Goal: Obtain resource: Download file/media

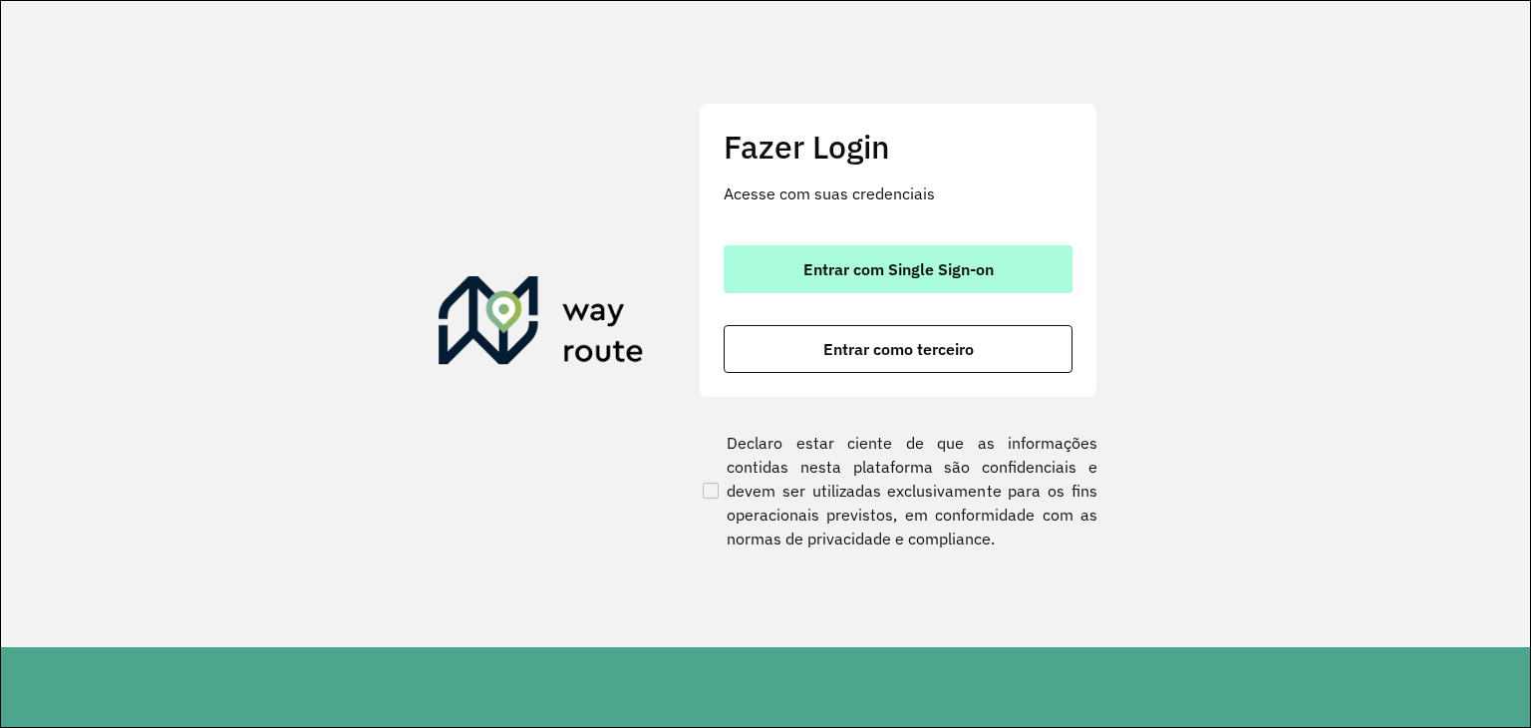
click at [752, 273] on button "Entrar com Single Sign-on" at bounding box center [898, 269] width 349 height 48
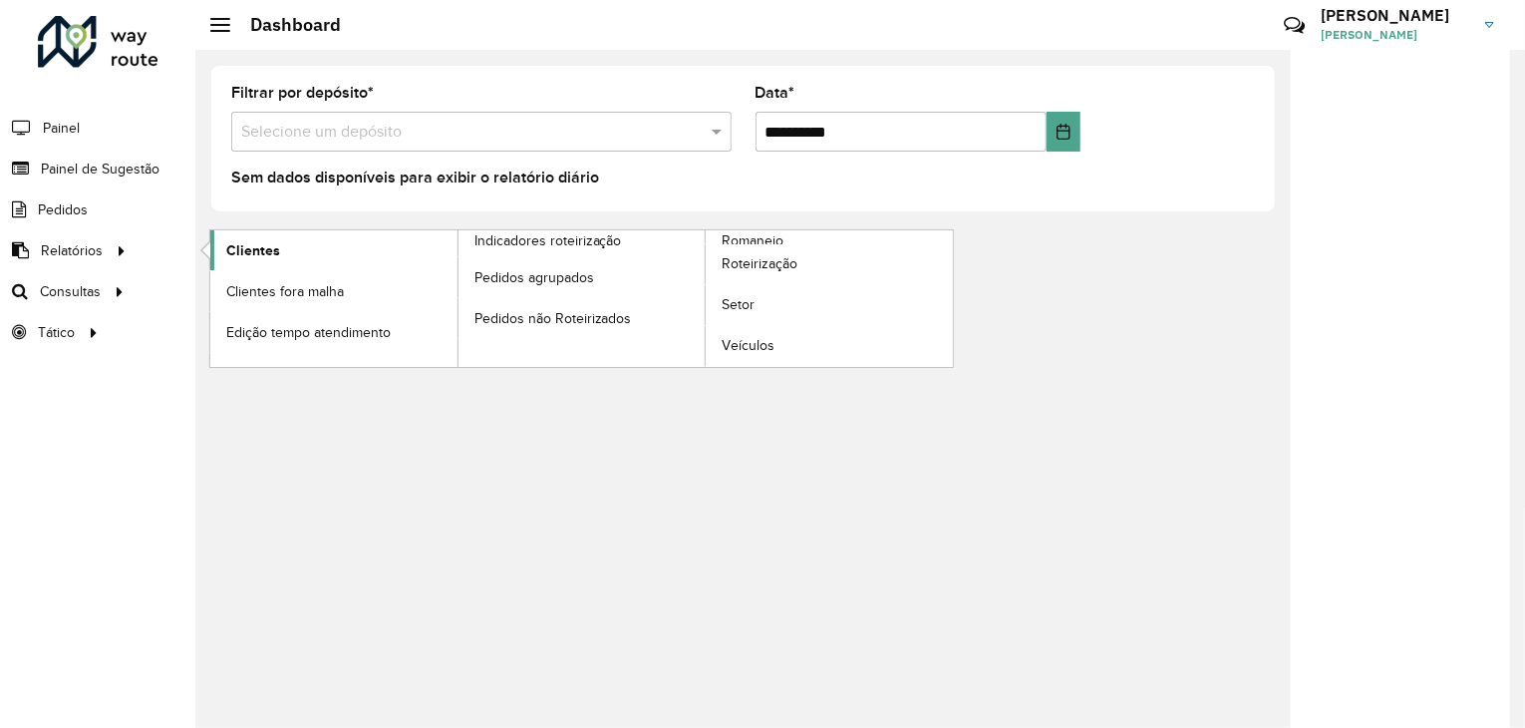
click at [270, 250] on span "Clientes" at bounding box center [253, 250] width 54 height 21
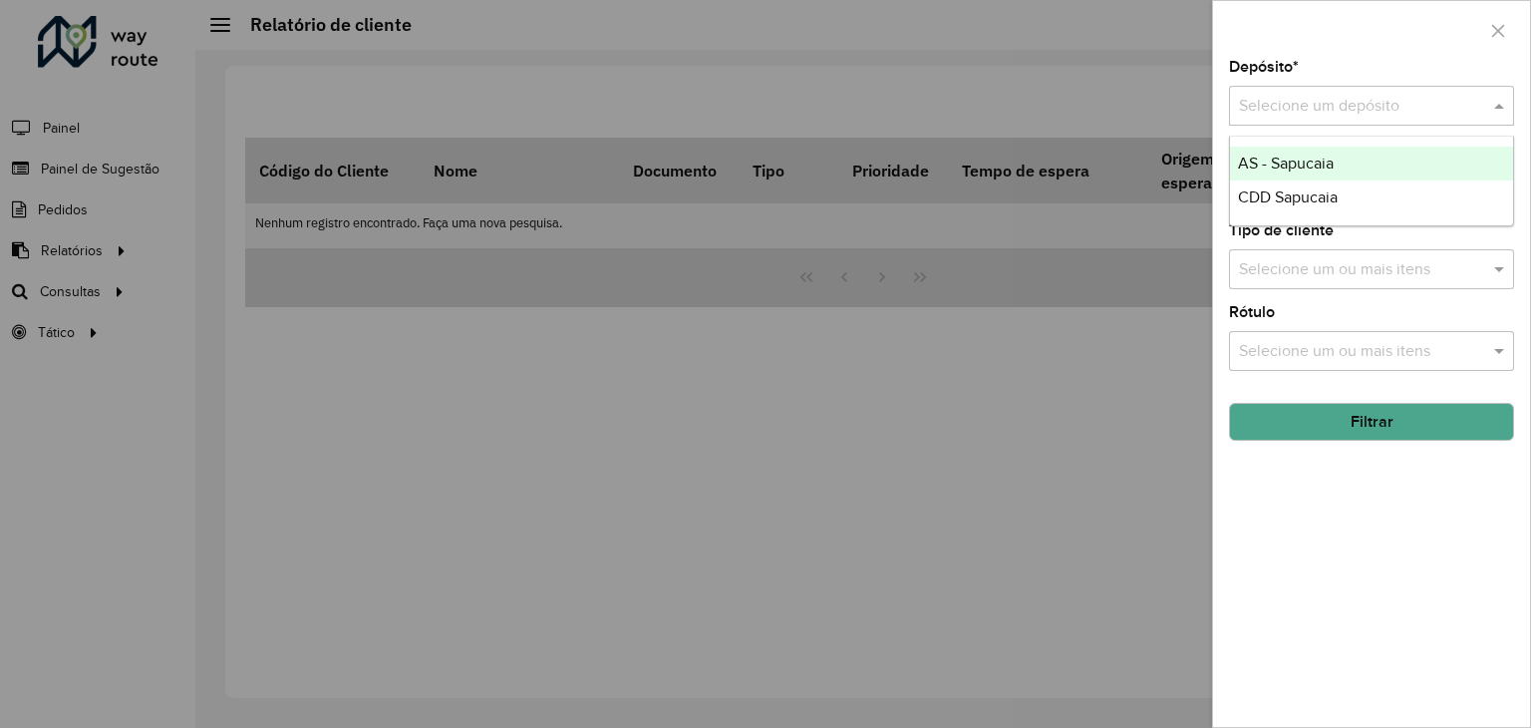
click at [1338, 119] on div "Selecione um depósito" at bounding box center [1371, 106] width 285 height 40
click at [1321, 170] on span "AS - Sapucaia" at bounding box center [1286, 162] width 96 height 17
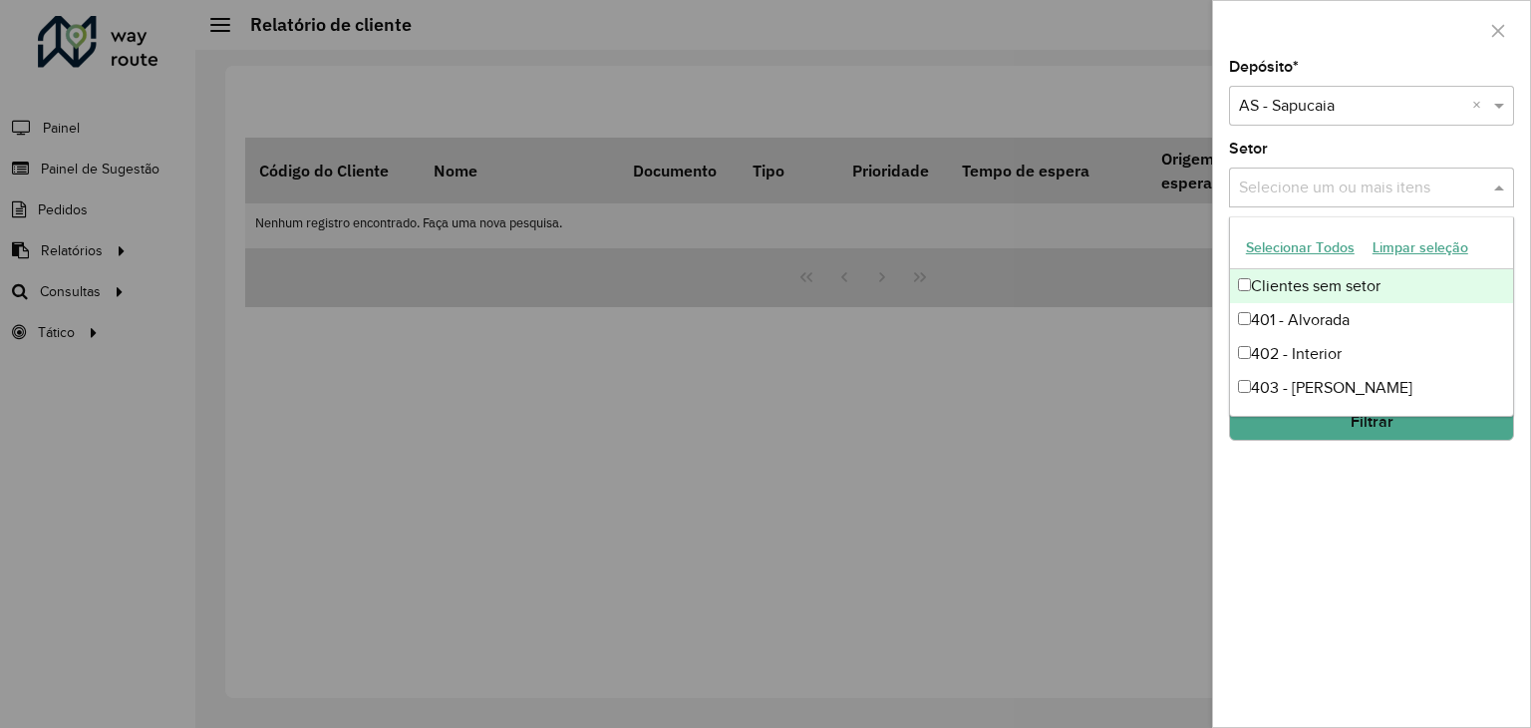
click at [1298, 186] on input "text" at bounding box center [1361, 188] width 255 height 24
click at [1349, 150] on div "Setor Selecione um ou mais itens" at bounding box center [1371, 175] width 285 height 66
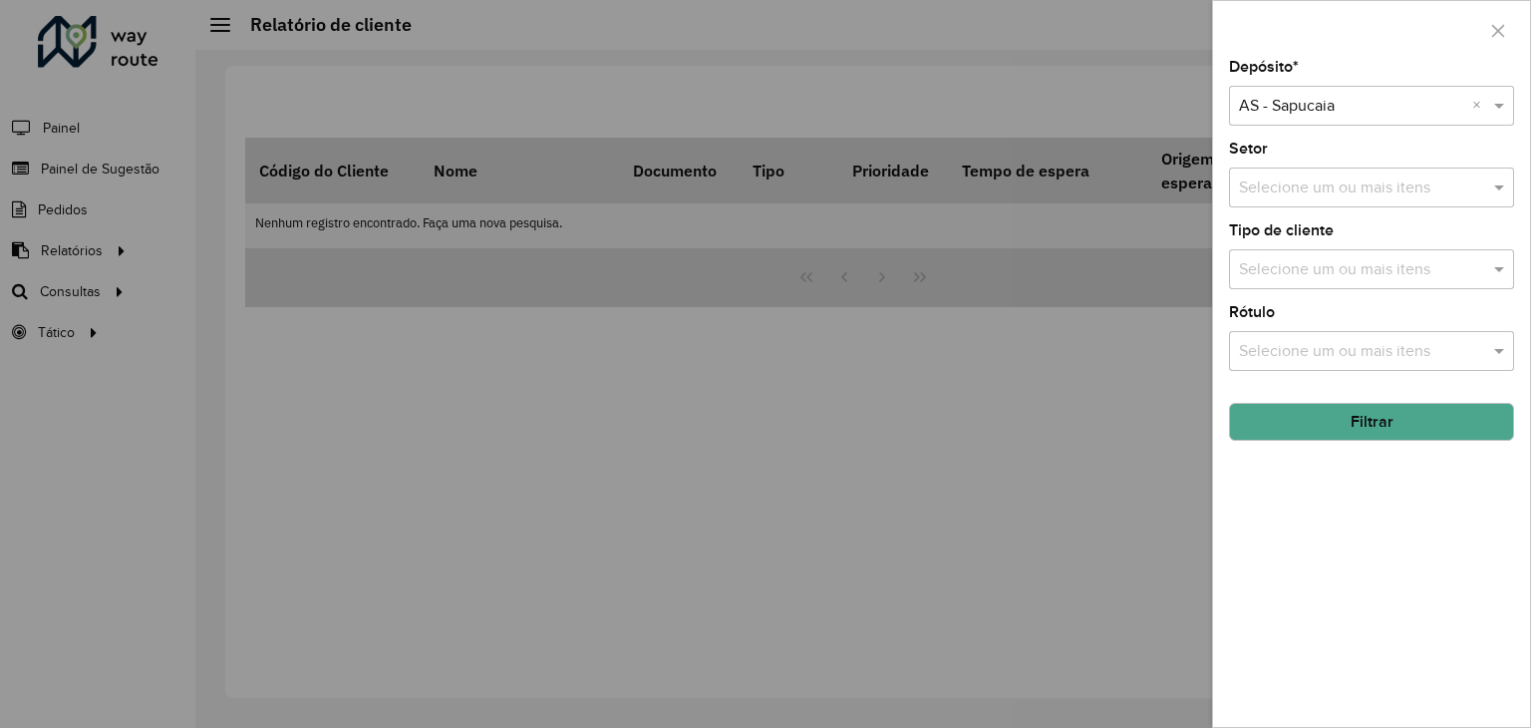
click at [1342, 264] on input "text" at bounding box center [1361, 270] width 255 height 24
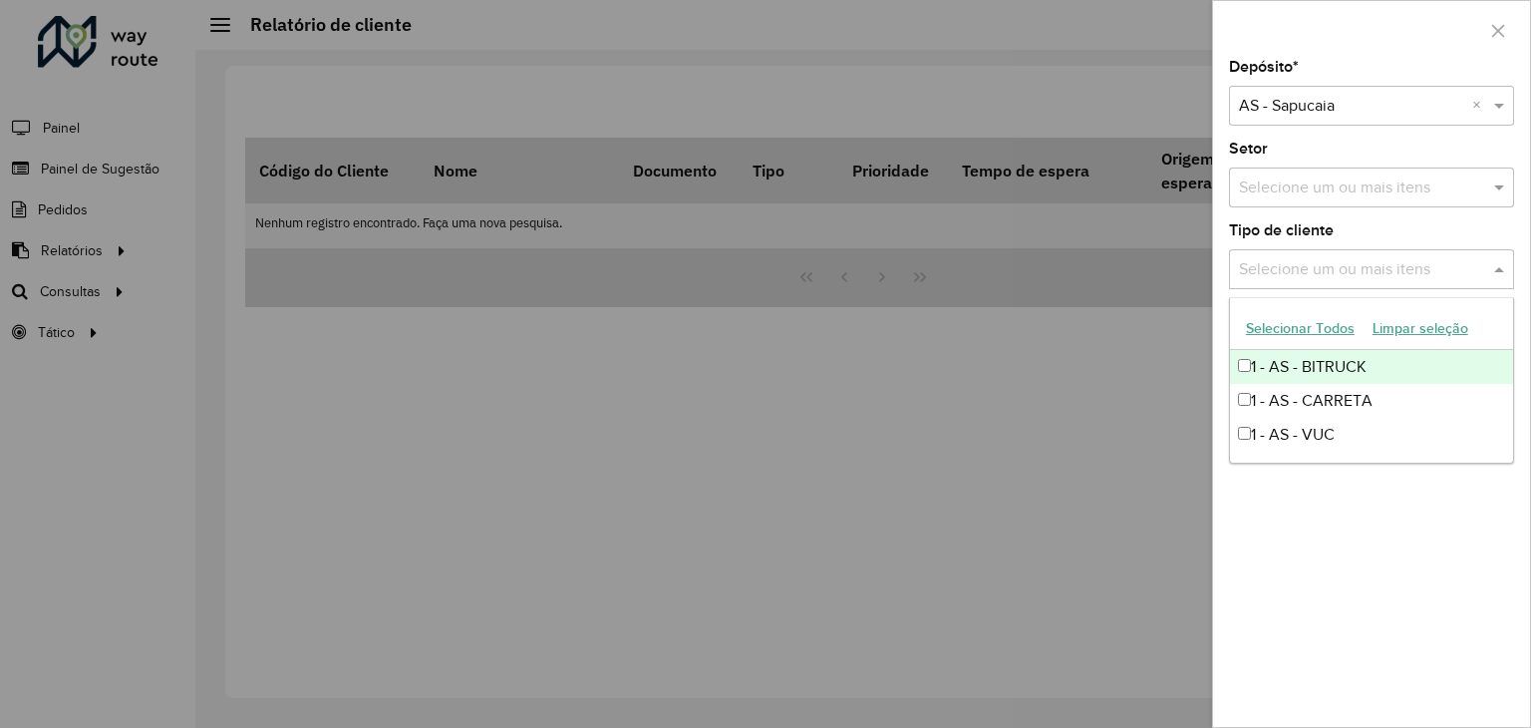
click at [1341, 223] on div "Tipo de cliente Selecione um ou mais itens" at bounding box center [1371, 256] width 285 height 66
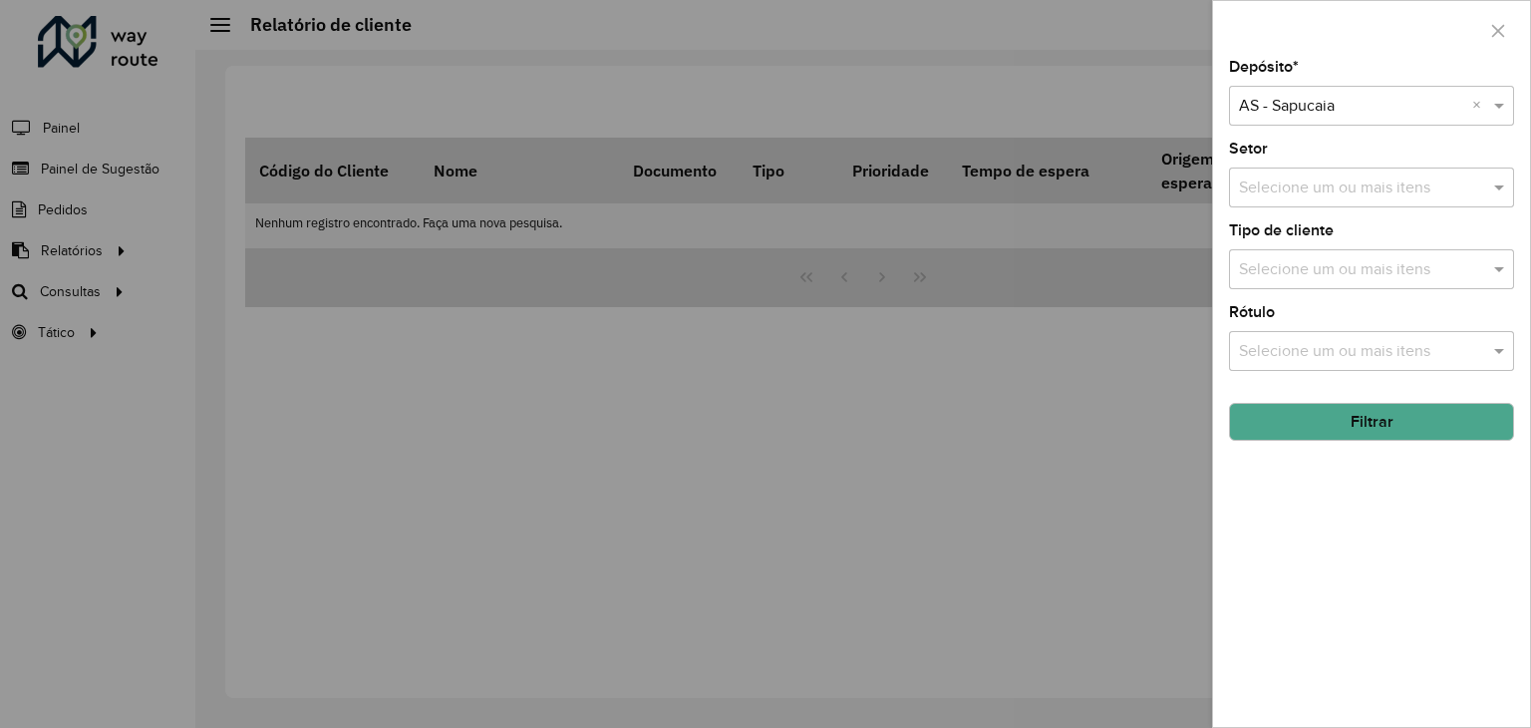
click at [1340, 412] on button "Filtrar" at bounding box center [1371, 422] width 285 height 38
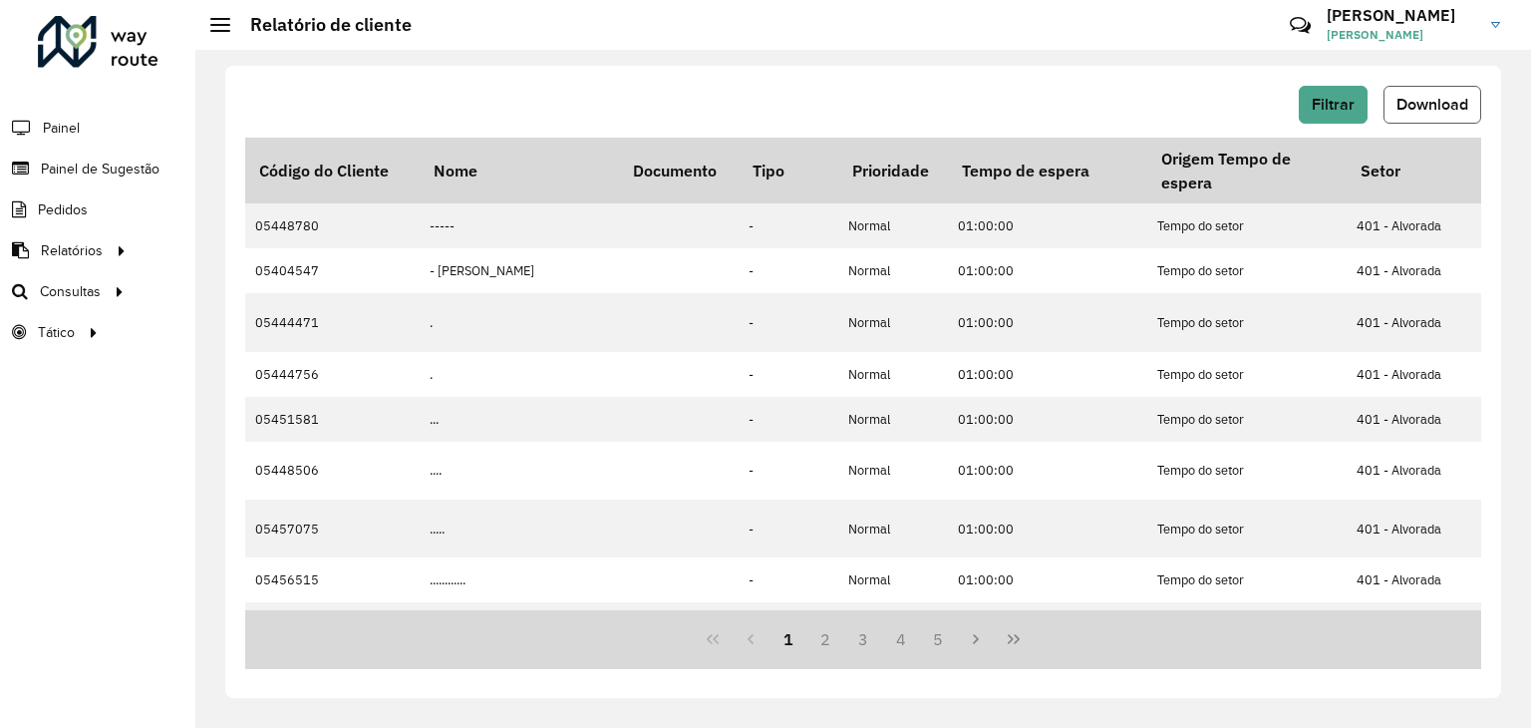
click at [1440, 96] on span "Download" at bounding box center [1432, 104] width 72 height 17
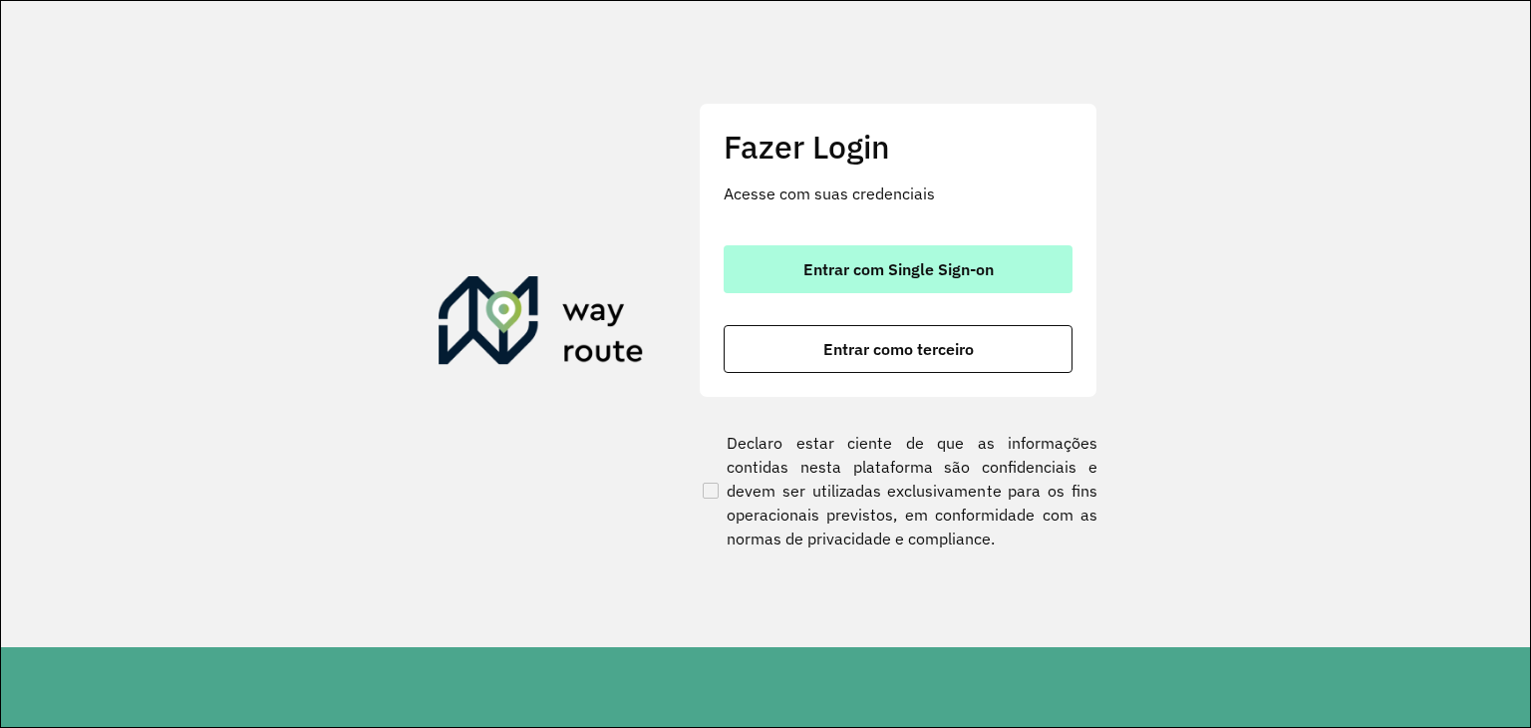
click at [893, 291] on button "Entrar com Single Sign-on" at bounding box center [898, 269] width 349 height 48
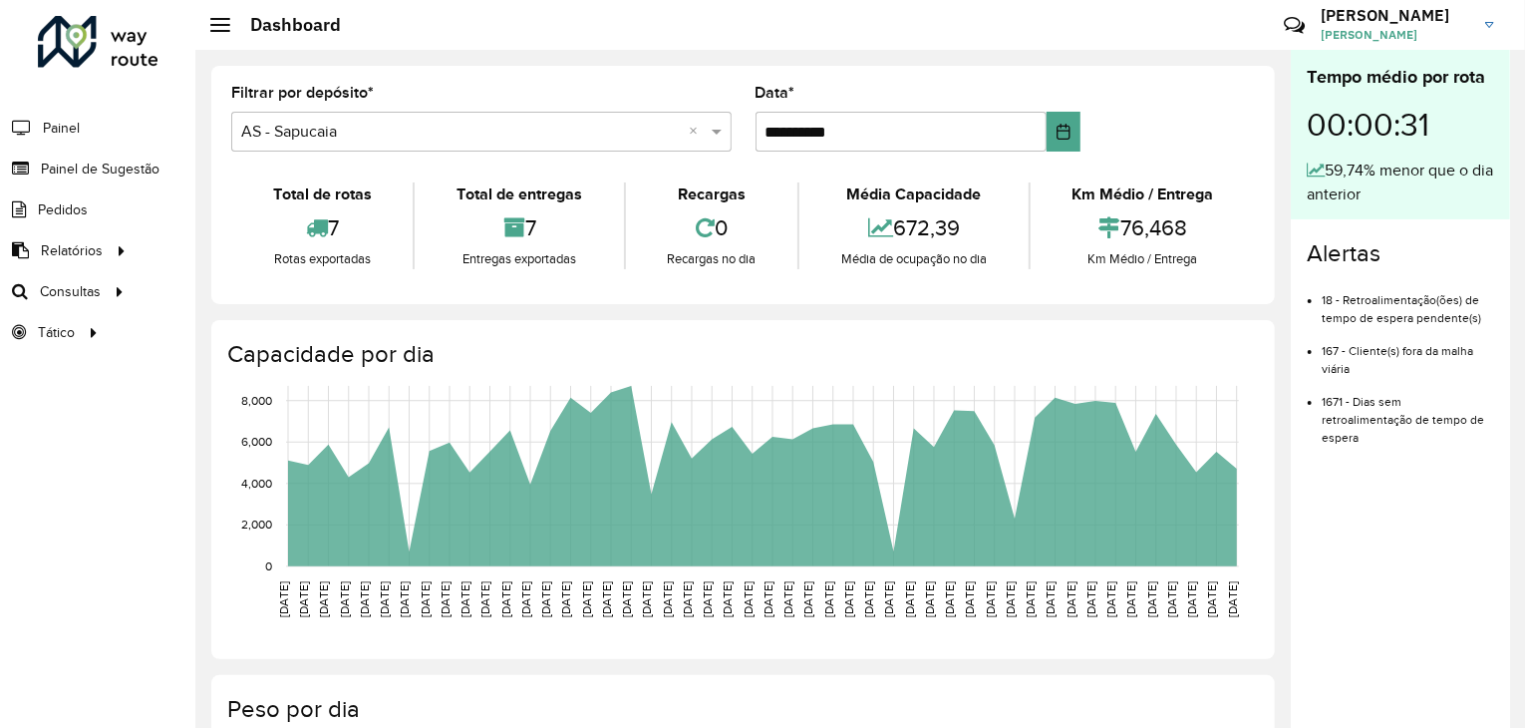
drag, startPoint x: 267, startPoint y: 252, endPoint x: 286, endPoint y: 252, distance: 18.9
click at [0, 0] on span "Clientes" at bounding box center [0, 0] width 0 height 0
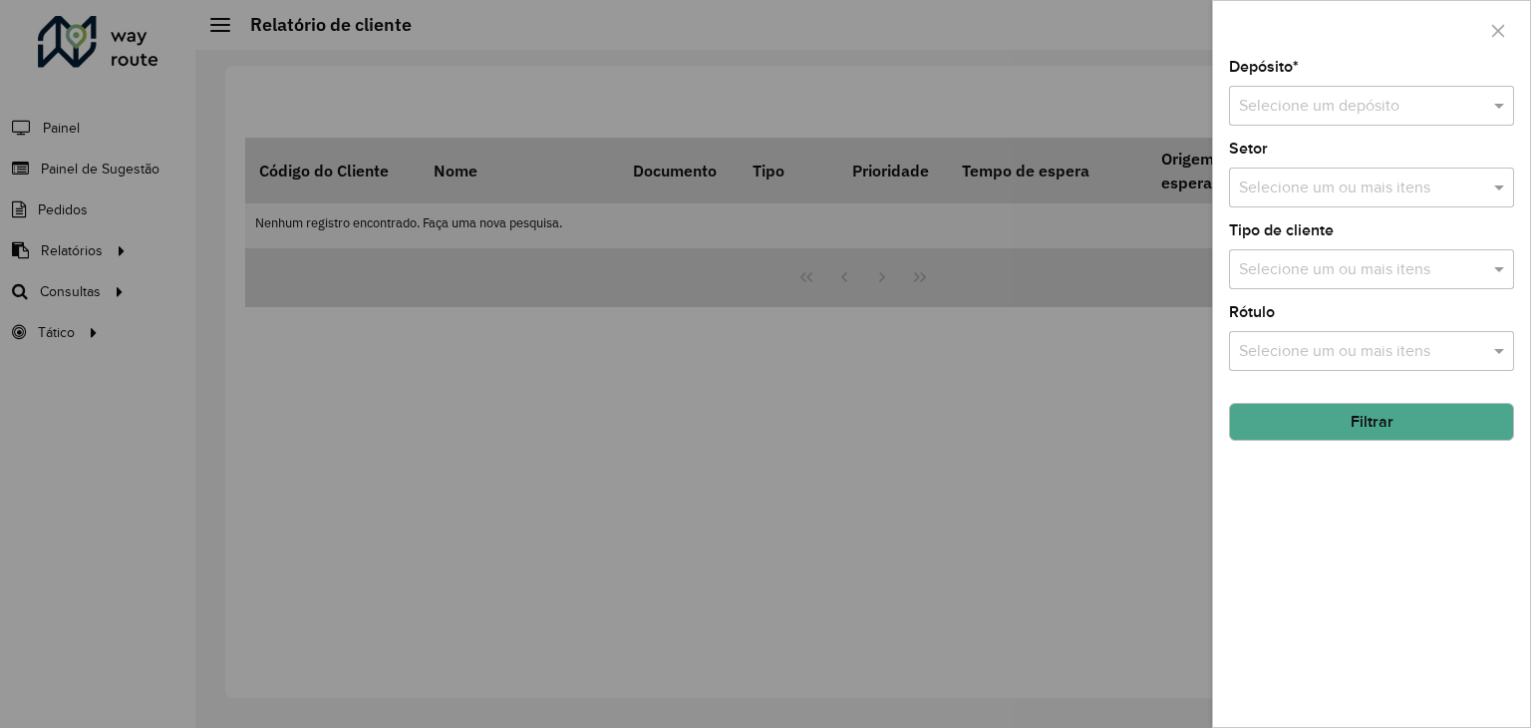
click at [1323, 108] on hb-app "Aguarde... Pop-up bloqueado! Seu navegador bloqueou automáticamente a abertura …" at bounding box center [765, 364] width 1531 height 728
click at [1323, 108] on input "text" at bounding box center [1351, 107] width 225 height 24
click at [1280, 190] on span "CDD Sapucaia" at bounding box center [1288, 196] width 100 height 17
click at [1323, 416] on button "Filtrar" at bounding box center [1371, 422] width 285 height 38
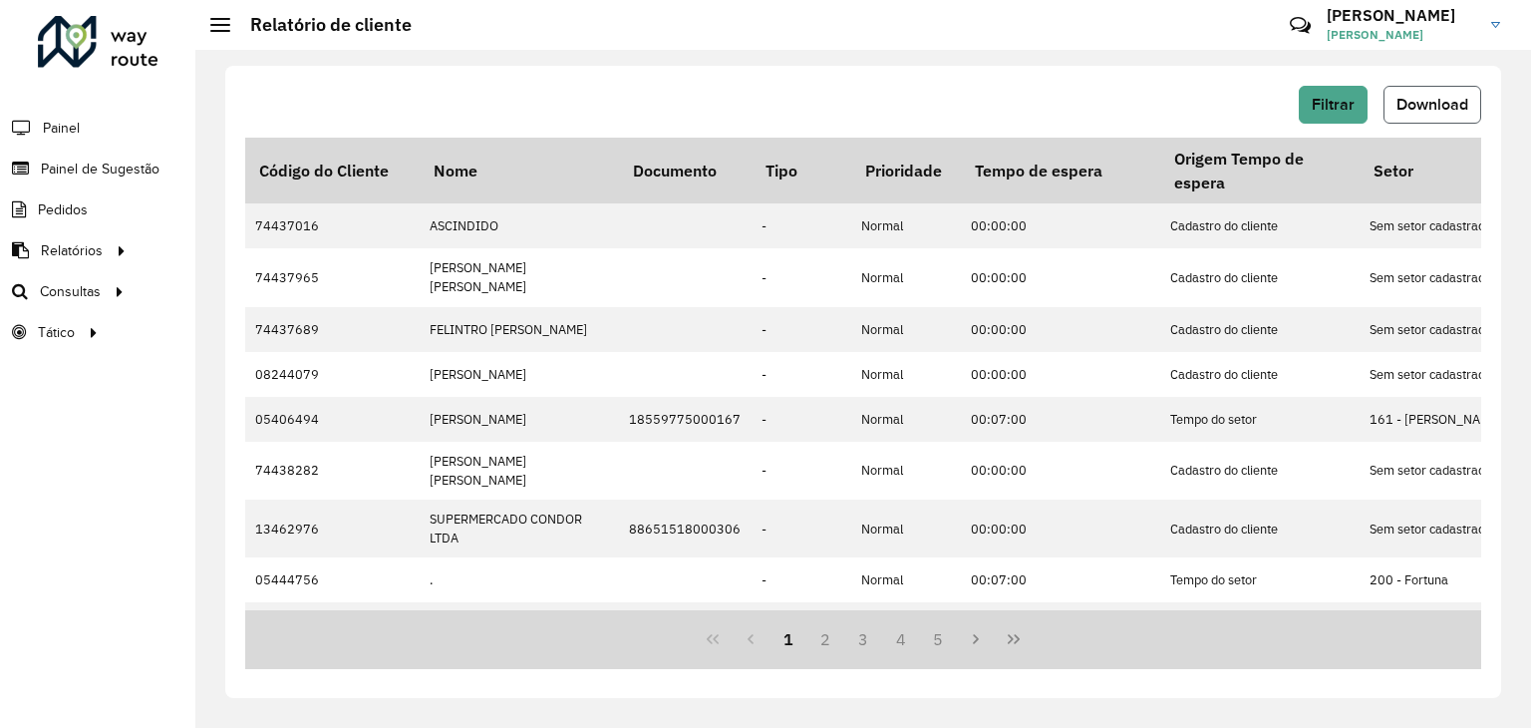
click at [1418, 109] on span "Download" at bounding box center [1432, 104] width 72 height 17
click at [953, 82] on div "Filtrar Download Código do Cliente Nome Documento Tipo Prioridade Tempo de espe…" at bounding box center [863, 382] width 1276 height 632
